Goal: Information Seeking & Learning: Learn about a topic

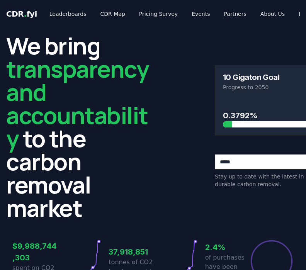
scroll to position [124, 0]
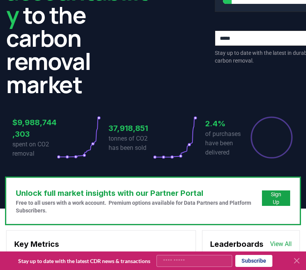
click at [93, 145] on circle at bounding box center [93, 144] width 2 height 2
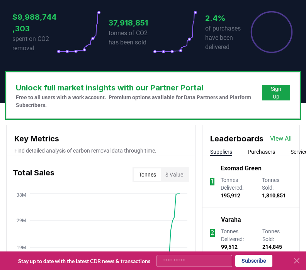
scroll to position [365, 0]
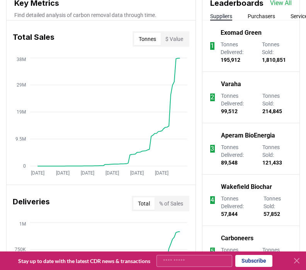
click at [177, 40] on button "$ Value" at bounding box center [174, 39] width 27 height 12
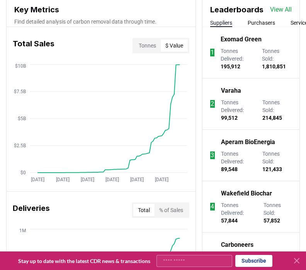
scroll to position [368, 0]
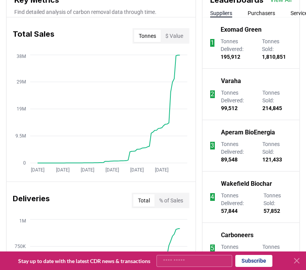
click at [149, 34] on button "Tonnes" at bounding box center [147, 36] width 27 height 12
click at [179, 38] on button "$ Value" at bounding box center [174, 36] width 27 height 12
click at [151, 33] on button "Tonnes" at bounding box center [147, 36] width 27 height 12
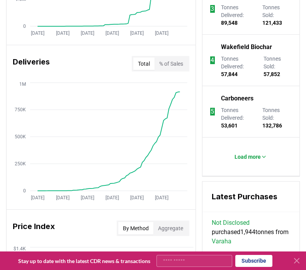
scroll to position [519, 0]
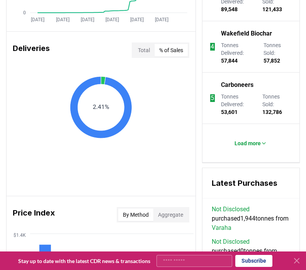
click at [172, 49] on button "% of Sales" at bounding box center [171, 50] width 33 height 12
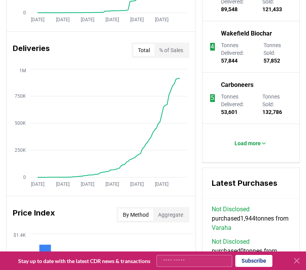
click at [139, 49] on button "Total" at bounding box center [143, 50] width 21 height 12
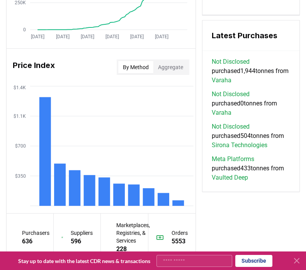
scroll to position [703, 0]
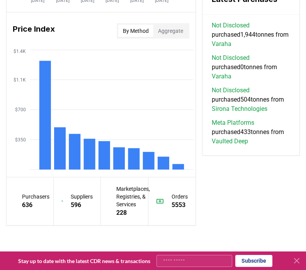
click at [171, 29] on button "Aggregate" at bounding box center [171, 31] width 34 height 12
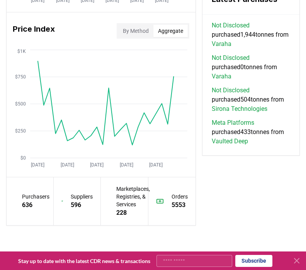
click at [130, 33] on button "By Method" at bounding box center [135, 31] width 35 height 12
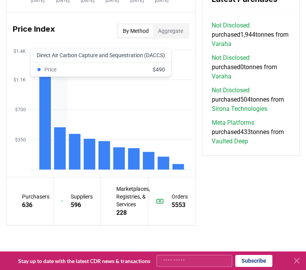
click at [59, 159] on rect at bounding box center [60, 149] width 12 height 42
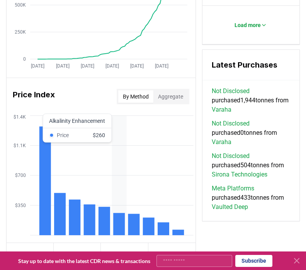
scroll to position [636, 0]
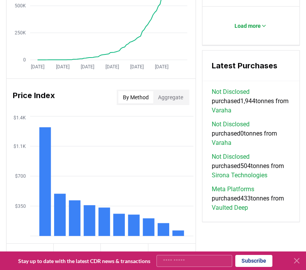
click at [225, 236] on div "Key Metrics Find detailed analysis of carbon removal data through time. Total S…" at bounding box center [153, 5] width 294 height 574
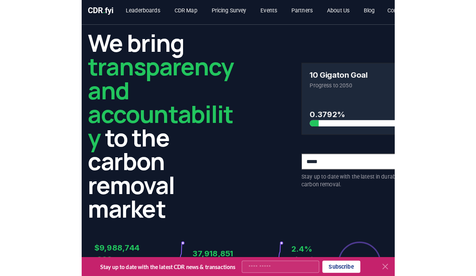
scroll to position [0, 0]
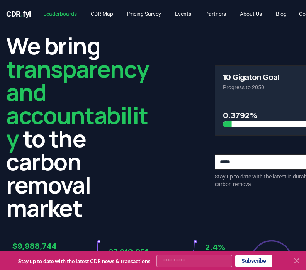
click at [65, 15] on link "Leaderboards" at bounding box center [60, 14] width 46 height 14
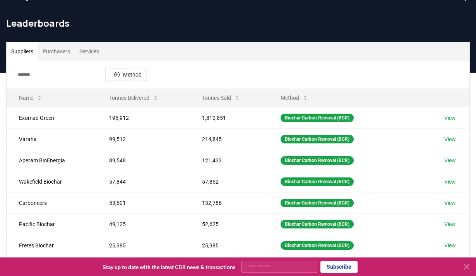
scroll to position [17, 0]
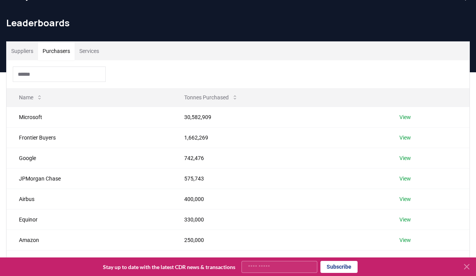
click at [58, 52] on button "Purchasers" at bounding box center [56, 51] width 37 height 19
click at [306, 116] on link "View" at bounding box center [405, 117] width 12 height 8
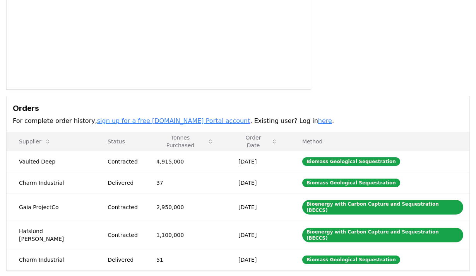
scroll to position [148, 0]
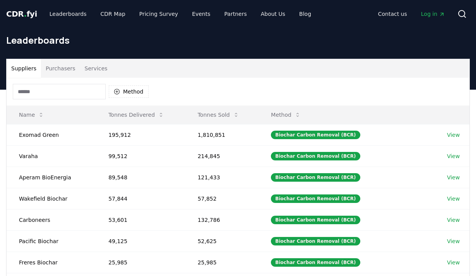
scroll to position [17, 0]
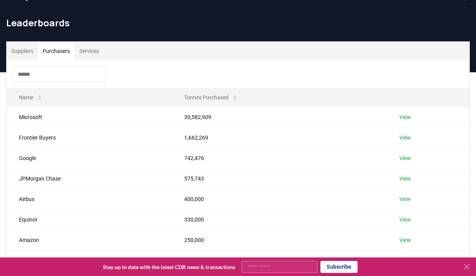
click at [60, 50] on button "Purchasers" at bounding box center [56, 51] width 37 height 19
click at [407, 139] on link "View" at bounding box center [405, 138] width 12 height 8
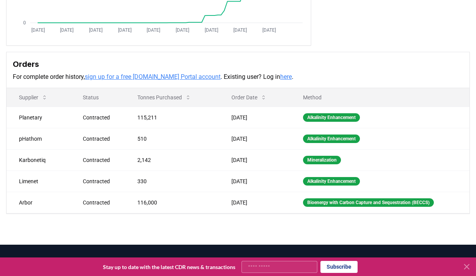
scroll to position [181, 0]
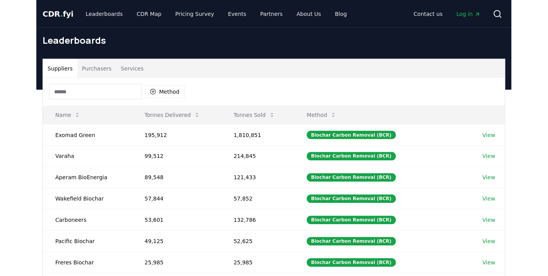
scroll to position [17, 0]
